Goal: Find specific page/section: Find specific page/section

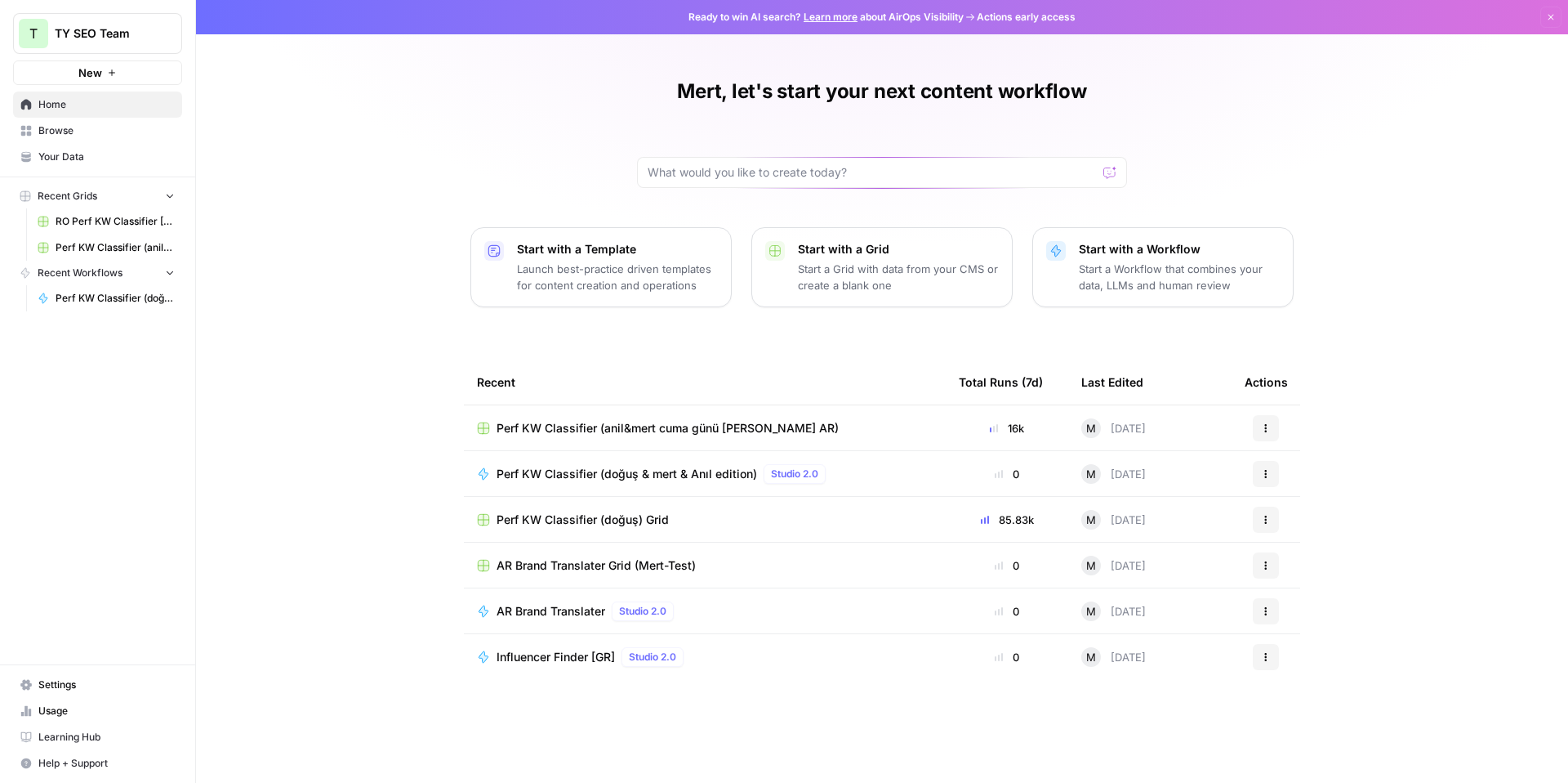
click at [121, 220] on span "RO Perf KW Classifier [Anil] Grid" at bounding box center [116, 221] width 119 height 15
click at [105, 219] on span "RO Perf KW Classifier [Anil] Grid" at bounding box center [116, 221] width 119 height 15
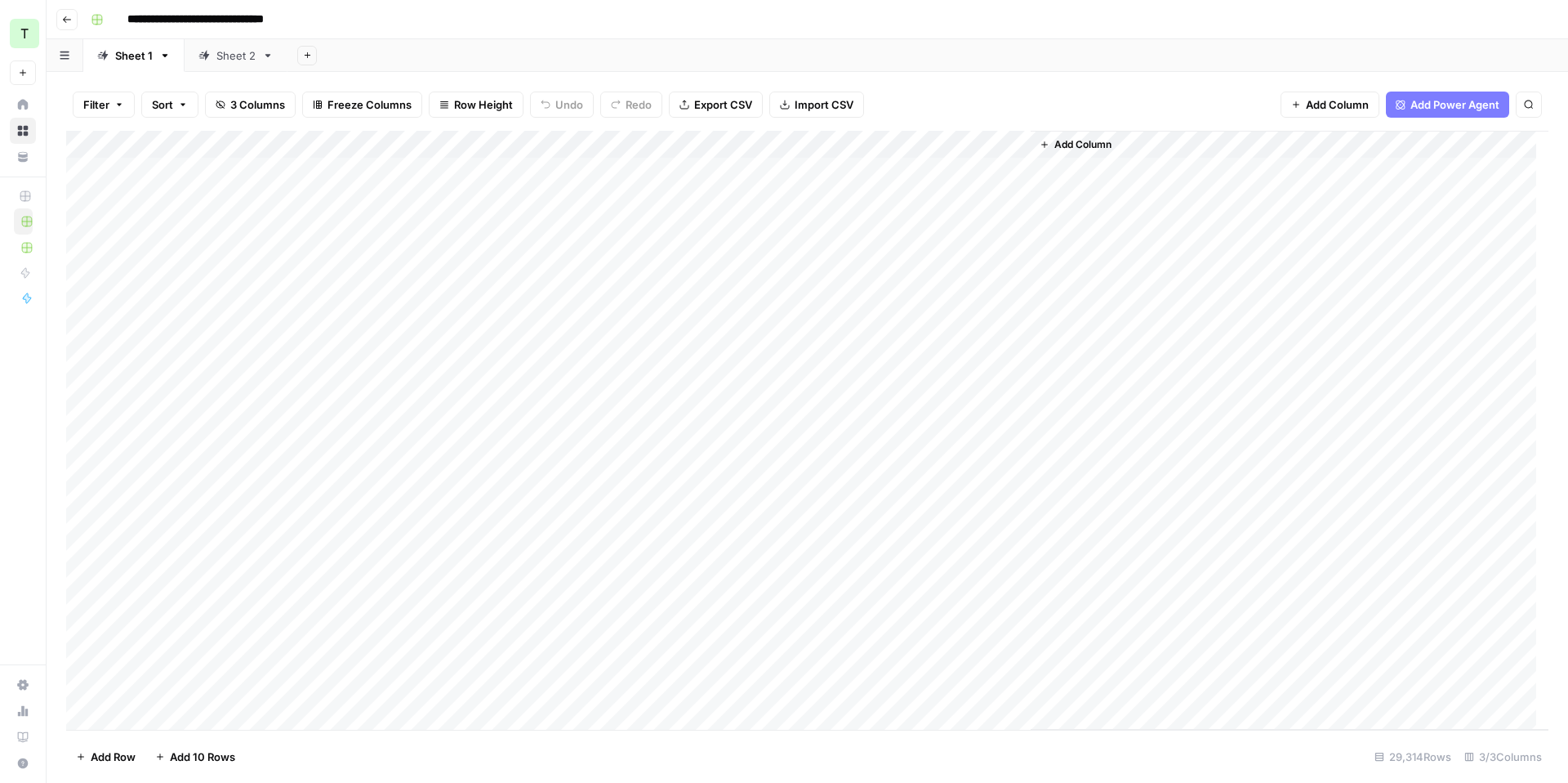
click at [230, 57] on div "Sheet 2" at bounding box center [236, 55] width 39 height 17
